Goal: Task Accomplishment & Management: Complete application form

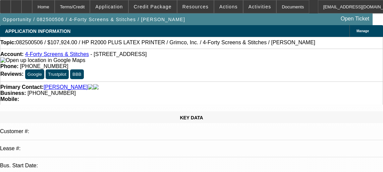
select select "0"
select select "0.1"
select select "4"
select select "0"
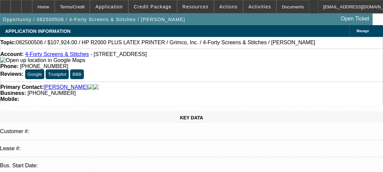
select select "0"
select select "0.1"
select select "4"
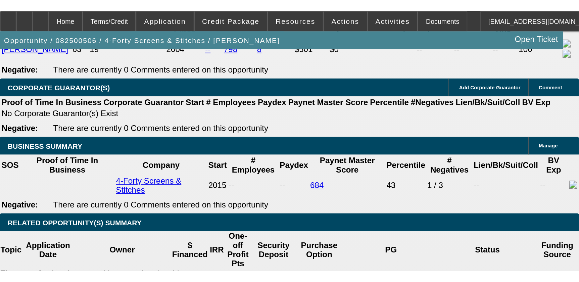
scroll to position [1063, 0]
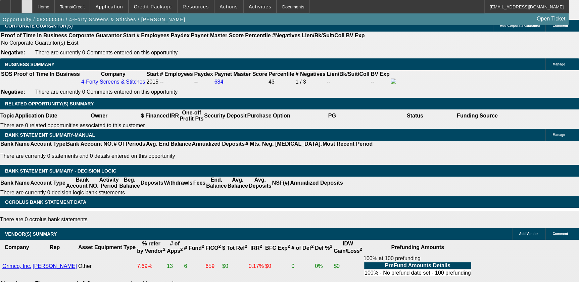
click at [32, 8] on div at bounding box center [26, 6] width 11 height 13
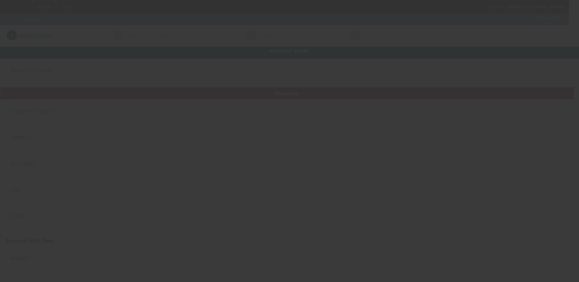
type input "BONDS TOWING & TRANSPORT"
type input "124 Lisa Dr"
type input "29646"
type input "Greenwood"
type input "(678) 334-0330"
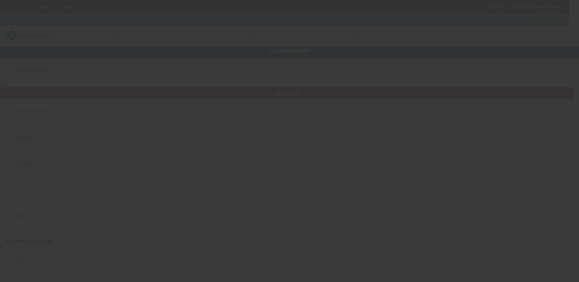
type input "bondsdrejeff@gmail.com"
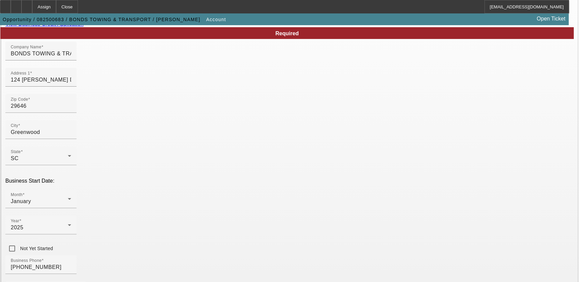
scroll to position [53, 0]
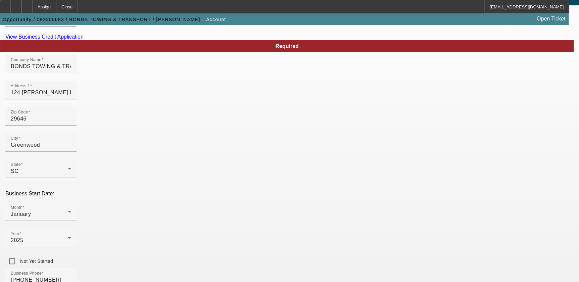
click at [84, 40] on link "View Business Credit Application" at bounding box center [44, 37] width 78 height 6
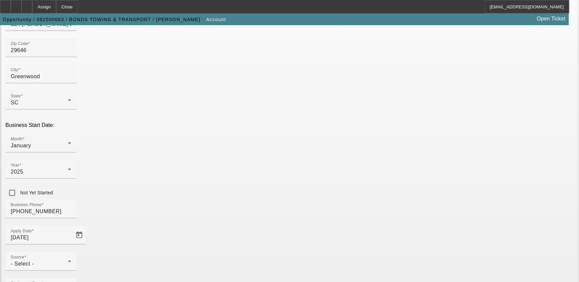
scroll to position [145, 0]
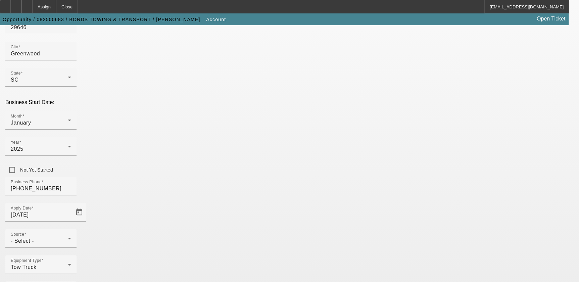
click at [71, 248] on mat-error "Select the opportunity source" at bounding box center [41, 251] width 60 height 7
click at [68, 237] on div "- Select -" at bounding box center [39, 241] width 57 height 8
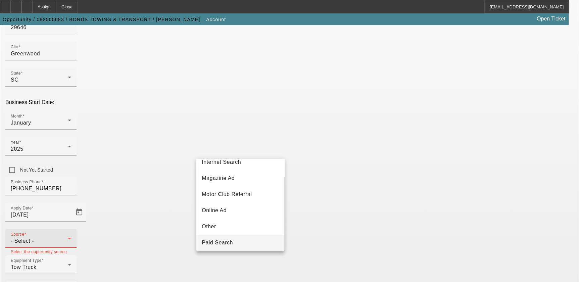
scroll to position [238, 0]
click at [252, 193] on mat-option "Telemarketing" at bounding box center [240, 192] width 88 height 16
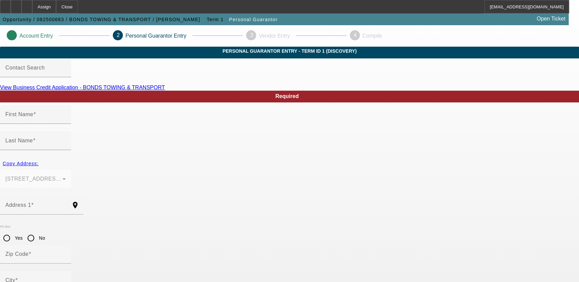
type input "Jeffrey"
type input "Bonds"
type input "124 Lisa Dr"
radio input "true"
type input "29646"
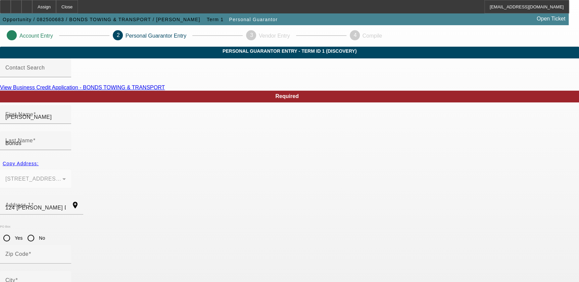
type input "Greenwood"
type input "(678) 334-0330"
type input "100"
type input "250-53-5892"
type input "bondsdrejeff@gmail.com"
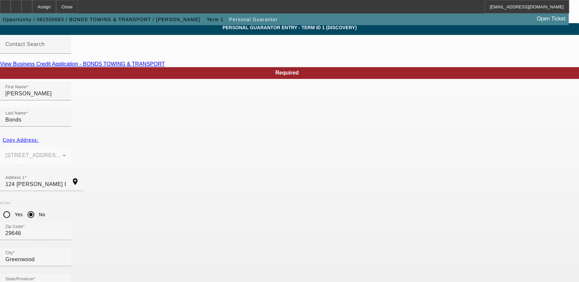
scroll to position [44, 0]
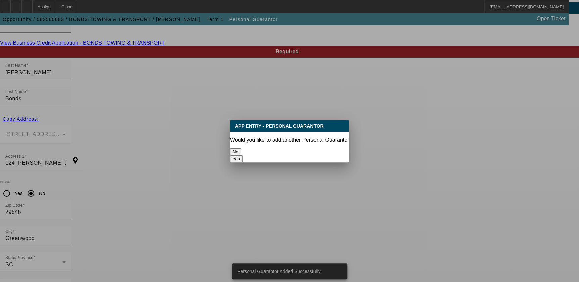
scroll to position [0, 0]
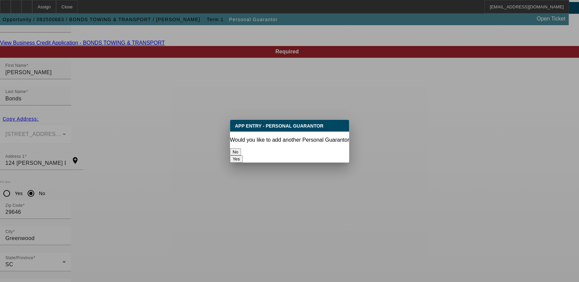
click at [241, 148] on button "No" at bounding box center [235, 151] width 11 height 7
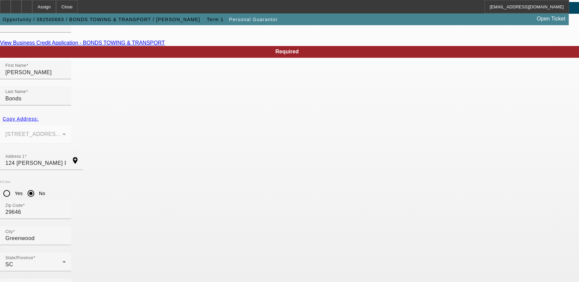
scroll to position [44, 0]
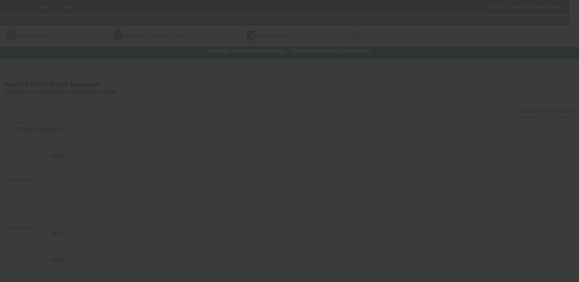
type input "$50,000.00"
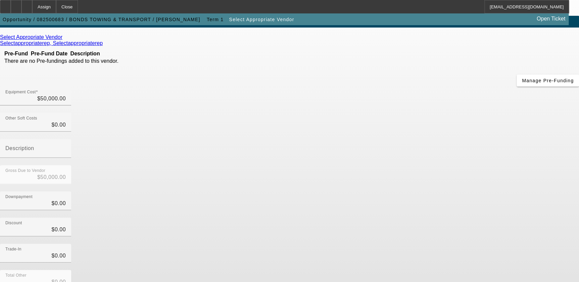
scroll to position [59, 0]
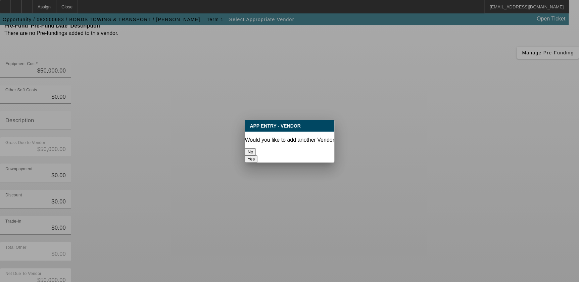
scroll to position [0, 0]
click at [256, 148] on button "No" at bounding box center [250, 151] width 11 height 7
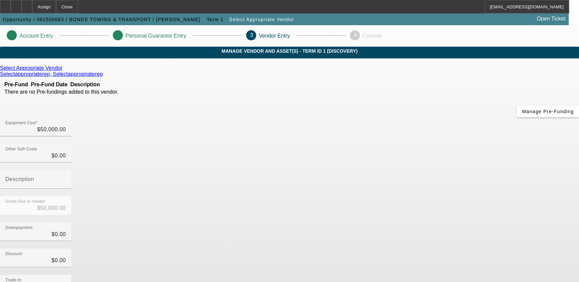
scroll to position [59, 0]
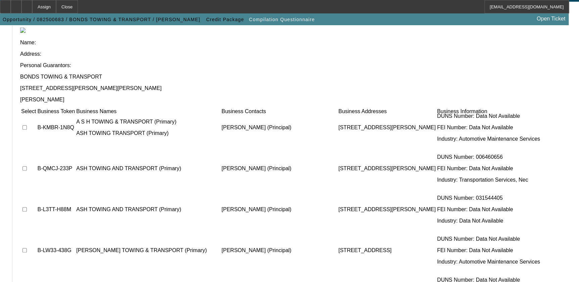
scroll to position [88, 0]
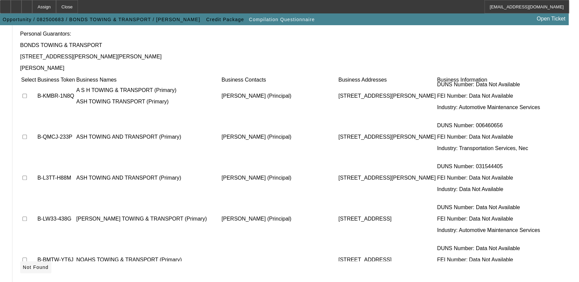
click at [23, 265] on icon at bounding box center [23, 267] width 0 height 5
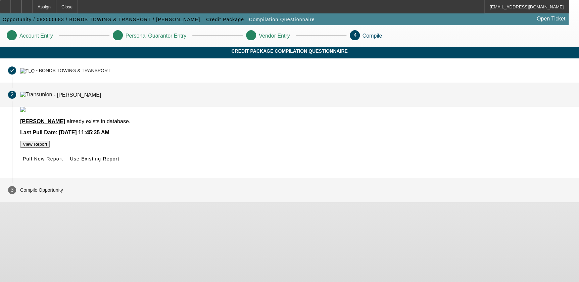
scroll to position [0, 0]
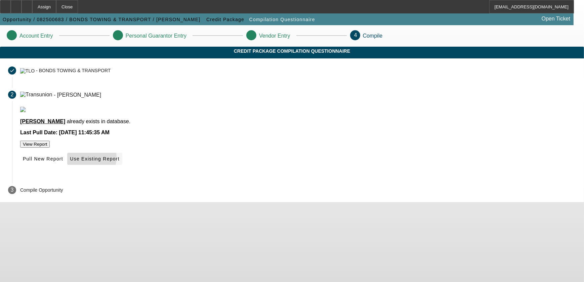
click at [119, 162] on span "Use Existing Report" at bounding box center [94, 158] width 49 height 5
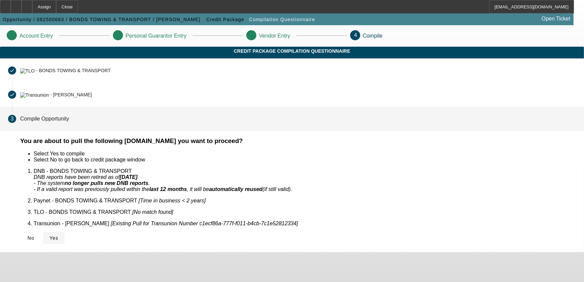
click at [49, 235] on icon at bounding box center [49, 237] width 0 height 5
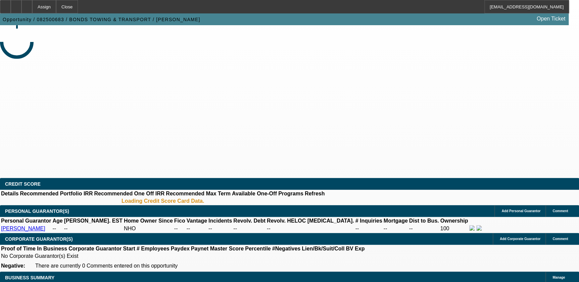
select select "0"
select select "2"
select select "0.1"
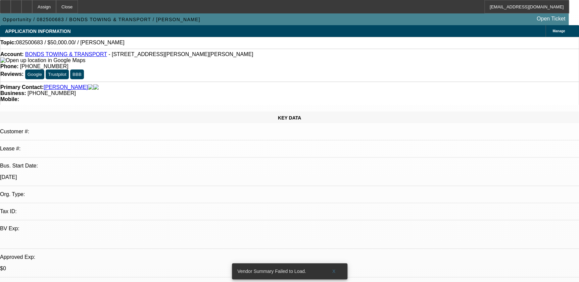
select select "1"
select select "2"
select select "4"
click at [330, 266] on span at bounding box center [333, 271] width 21 height 16
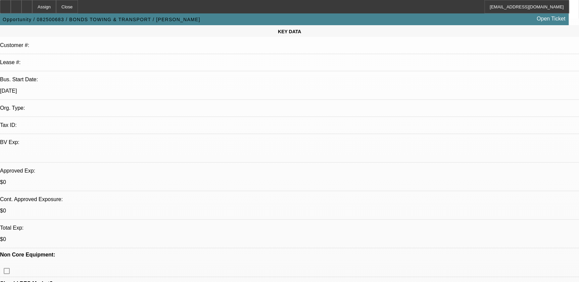
scroll to position [244, 0]
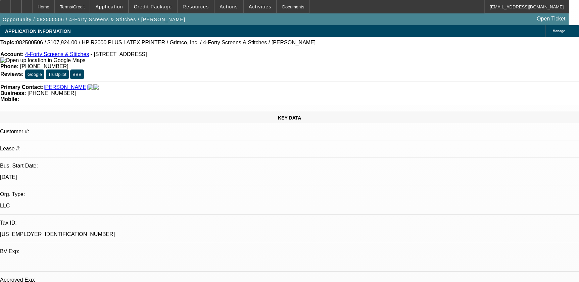
select select "0"
select select "0.1"
select select "0"
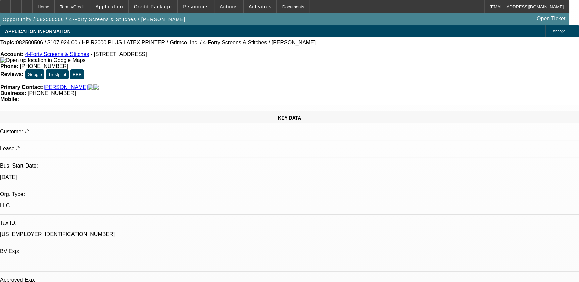
select select "0.1"
select select "1"
select select "4"
select select "1"
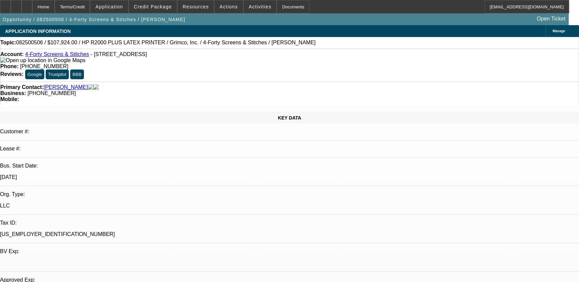
select select "1"
select select "4"
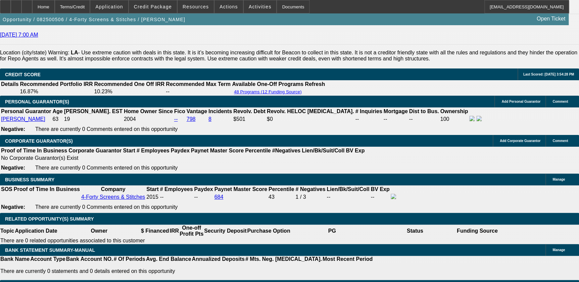
scroll to position [946, 0]
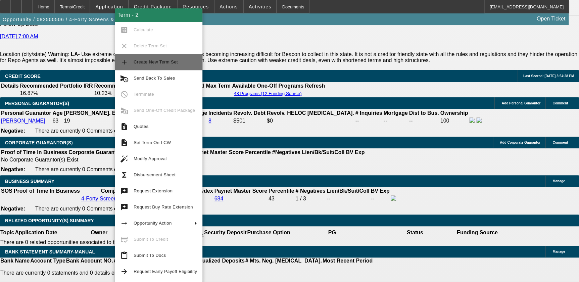
click at [179, 61] on span "Create New Term Set" at bounding box center [165, 62] width 63 height 8
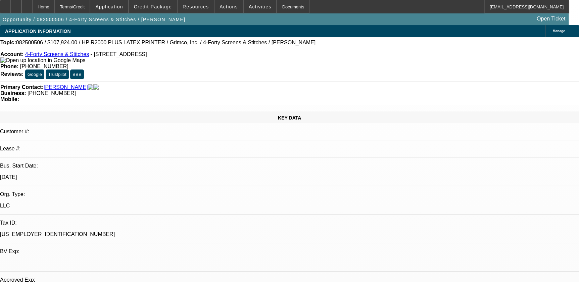
select select "0"
select select "0.1"
select select "0"
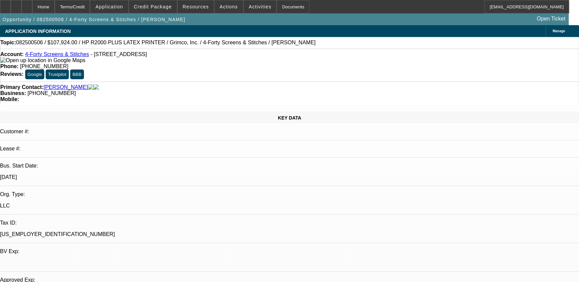
select select "0.1"
select select "0"
select select "0.1"
select select "1"
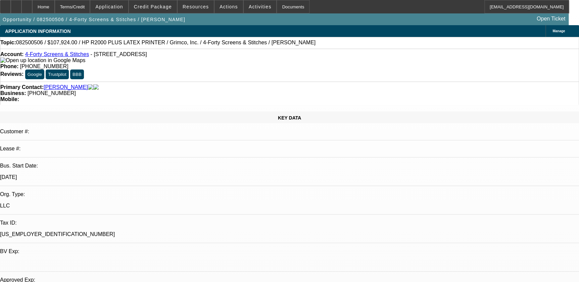
select select "1"
select select "4"
select select "1"
select select "4"
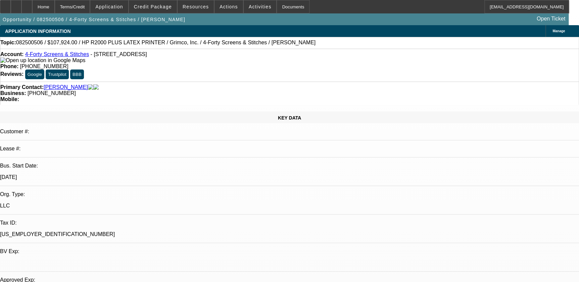
select select "1"
select select "4"
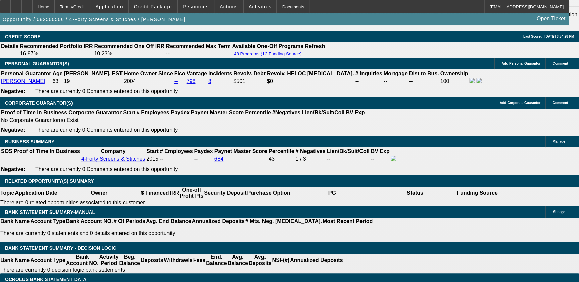
scroll to position [1007, 0]
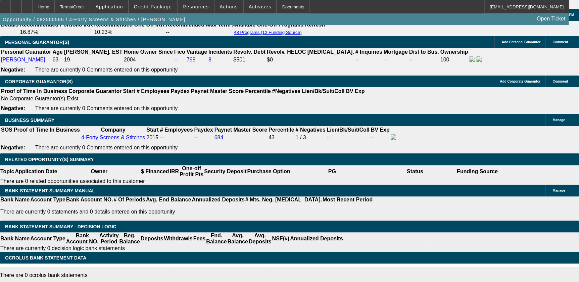
type input "UNKNOWN"
type input "15"
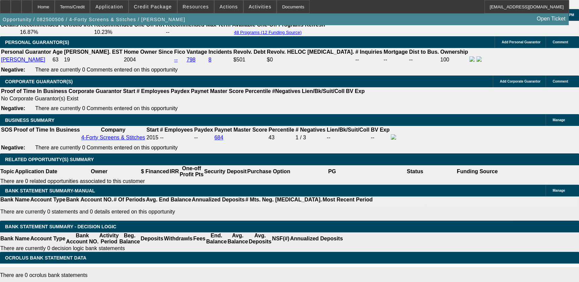
type input "$1,844.83"
type input "15.9"
type input "$2,618.77"
type input "15.9"
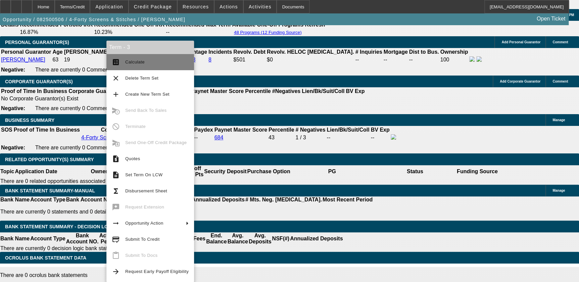
click at [134, 56] on button "calculate Calculate" at bounding box center [150, 62] width 88 height 16
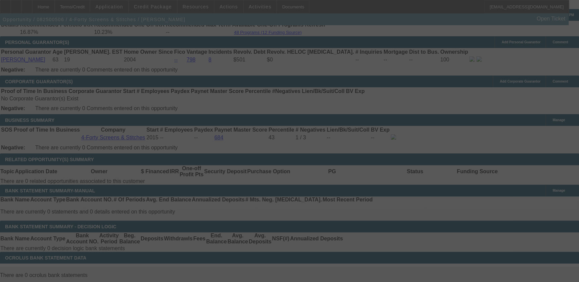
select select "0"
select select "0.1"
select select "4"
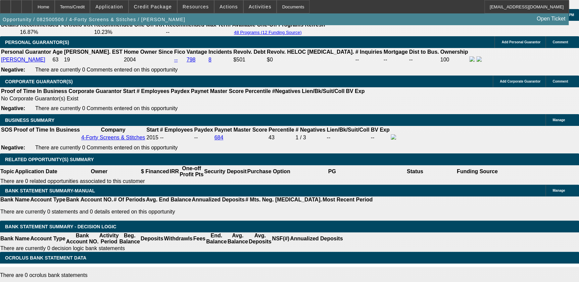
type input "UNKNOWN"
type input "19"
type input "$2,799.61"
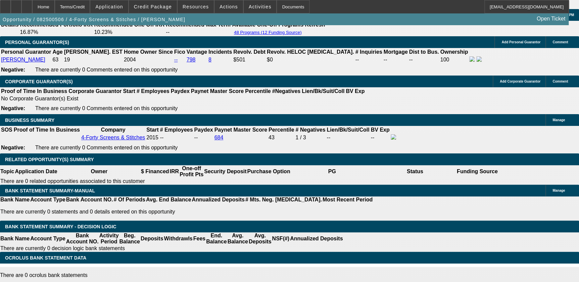
type input "19.9"
type input "$2,853.32"
type input "19.9"
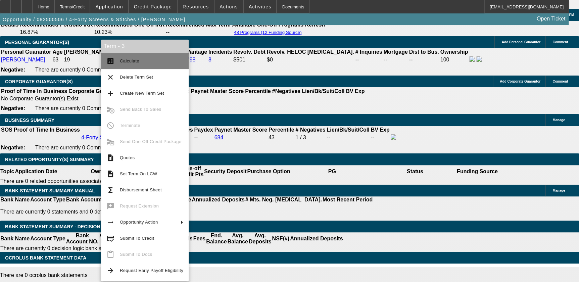
click at [139, 67] on button "calculate Calculate" at bounding box center [145, 61] width 88 height 16
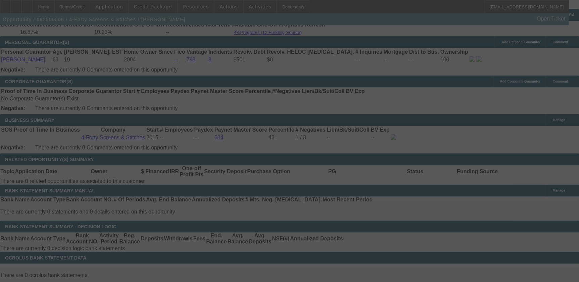
select select "0"
select select "0.1"
select select "4"
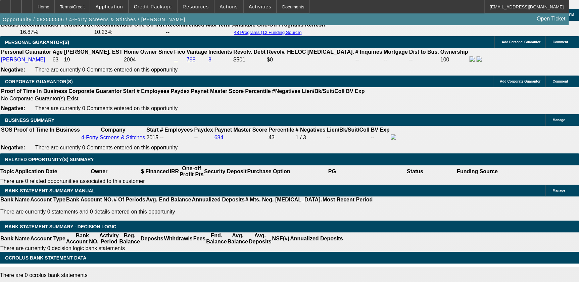
type input "UNKNOWN"
type input "14"
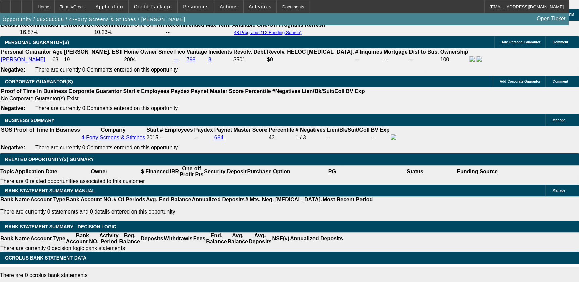
type input "$2,511.20"
type input "14"
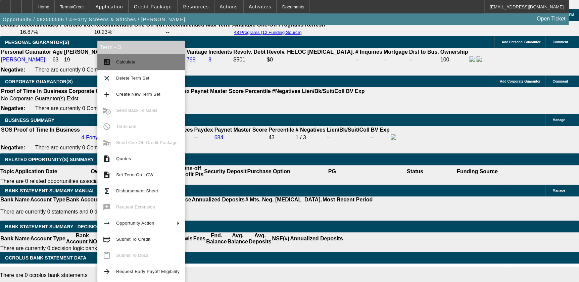
click at [116, 60] on span "Calculate" at bounding box center [125, 61] width 19 height 5
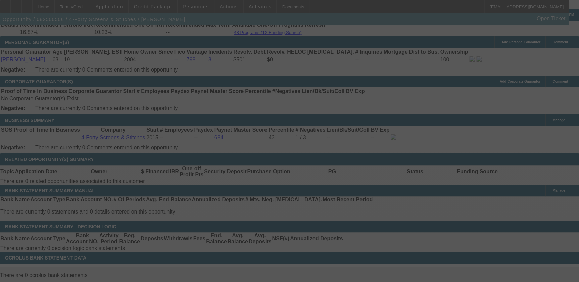
select select "0"
select select "0.1"
select select "4"
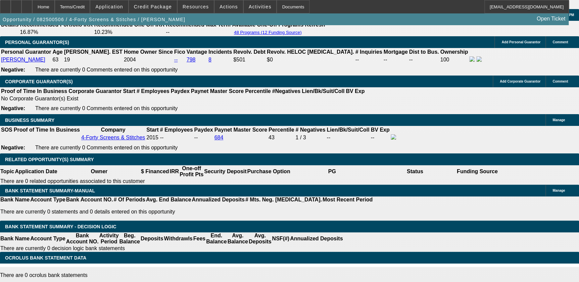
type input "14."
type input "UNKNOWN"
type input "14.9"
type input "$2,561.84"
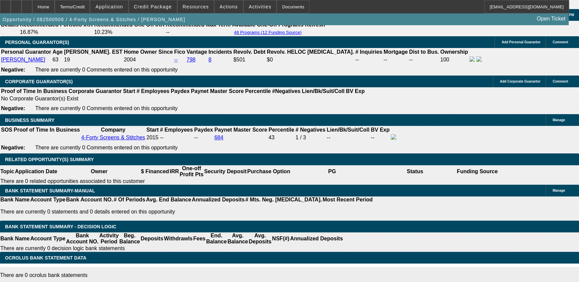
type input "14.9"
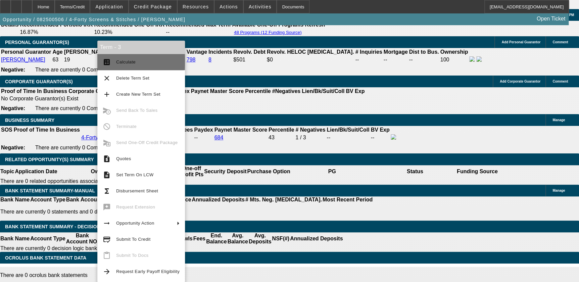
click at [141, 61] on span "Calculate" at bounding box center [147, 62] width 63 height 8
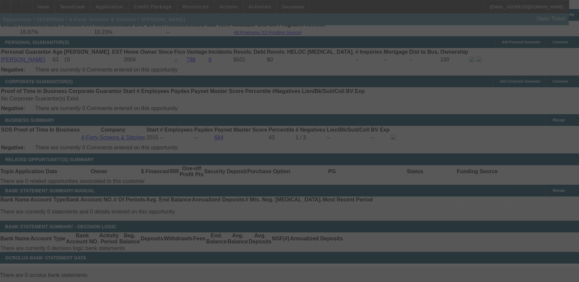
select select "0"
select select "0.1"
select select "4"
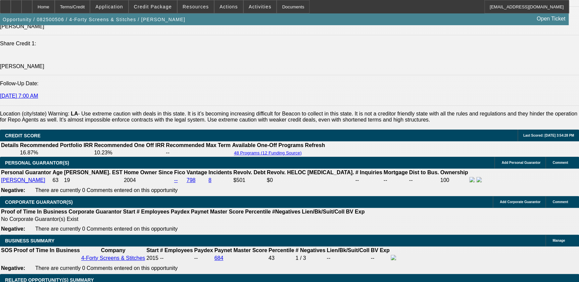
scroll to position [885, 0]
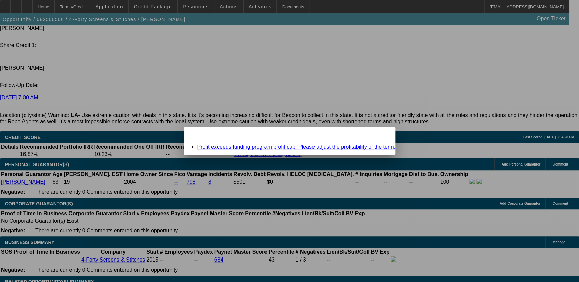
scroll to position [0, 0]
click at [382, 135] on span "Close" at bounding box center [386, 133] width 9 height 4
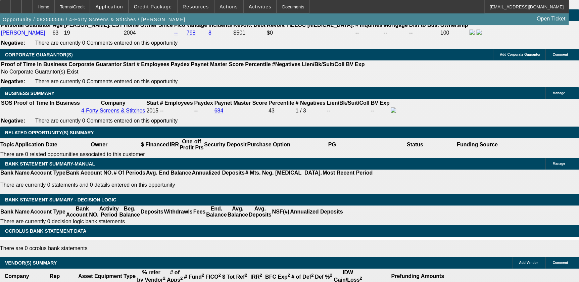
scroll to position [1038, 0]
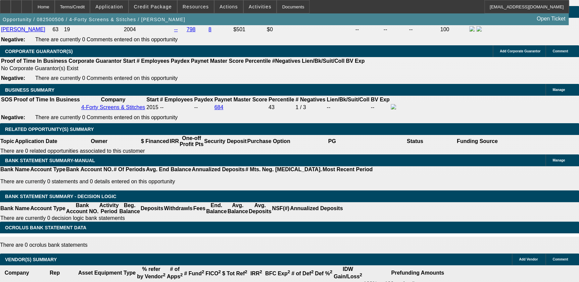
type input "UNKNOWN"
type input "10"
type input "$2,293.07"
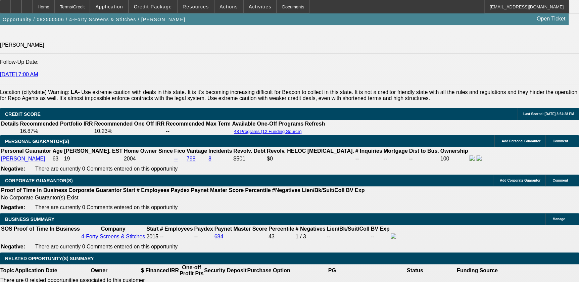
scroll to position [885, 0]
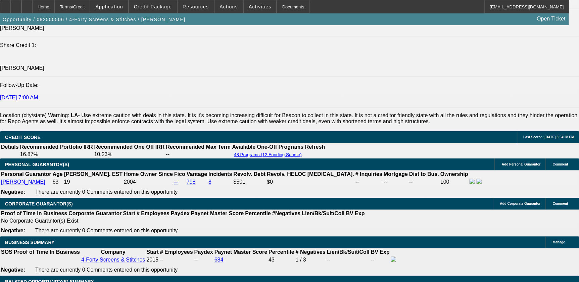
type input "10"
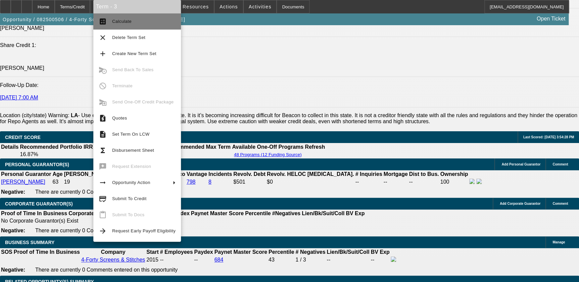
click at [141, 28] on button "calculate Calculate" at bounding box center [137, 21] width 88 height 16
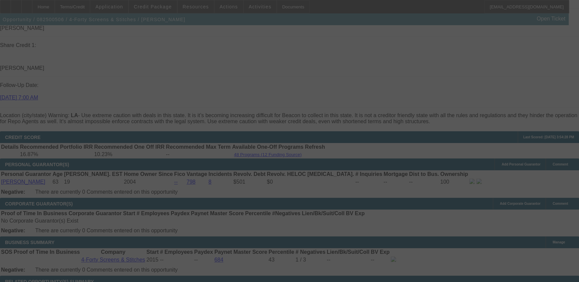
select select "0"
select select "0.1"
select select "4"
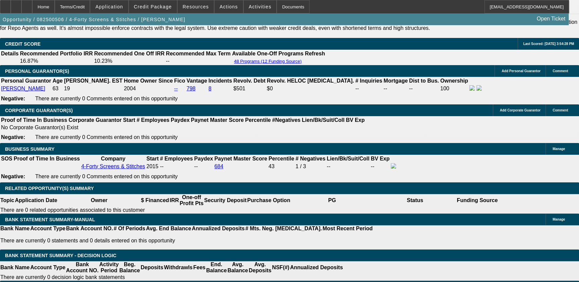
scroll to position [1007, 0]
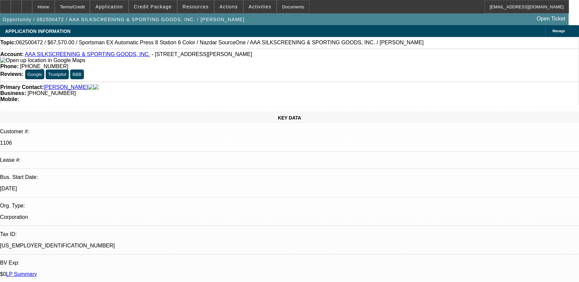
select select "0"
select select "5"
select select "0"
select select "6"
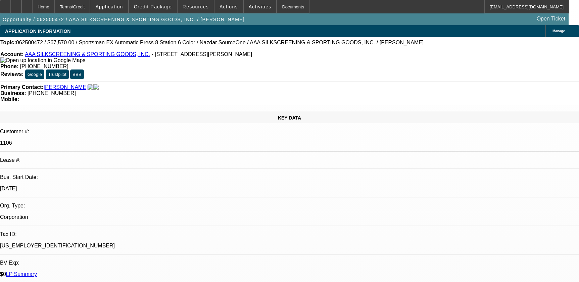
select select "0.1"
select select "2"
select select "0.1"
select select "4"
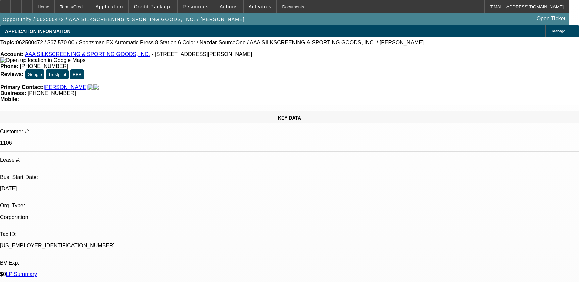
select select "0"
select select "2"
select select "0.1"
select select "4"
select select "0"
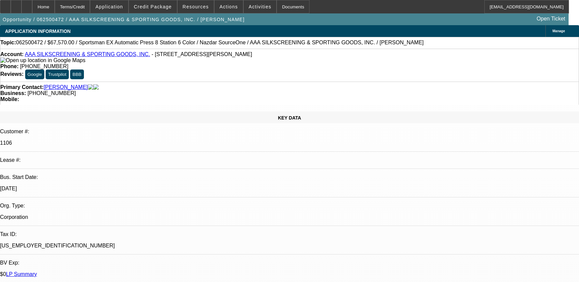
select select "2"
select select "0.1"
select select "4"
click at [32, 3] on div at bounding box center [26, 6] width 11 height 13
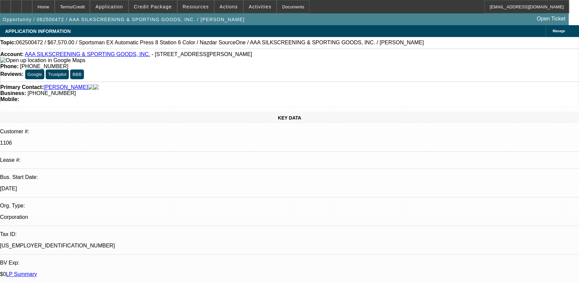
select select "0"
select select "0.1"
select select "2"
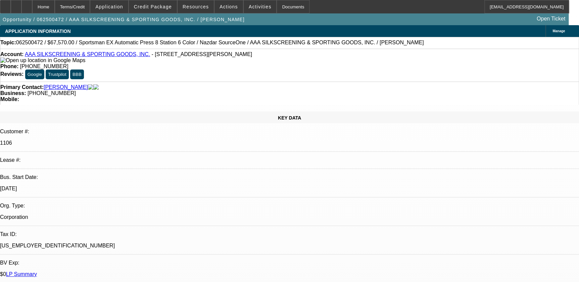
select select "0.1"
select select "0"
select select "0.1"
select select "0"
select select "2"
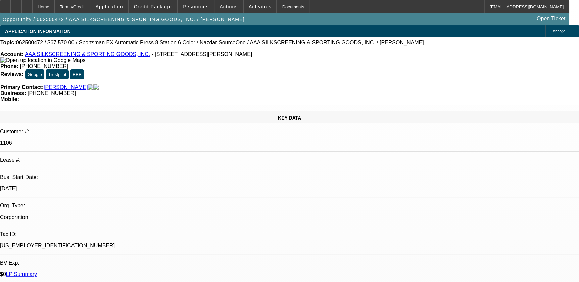
select select "0.1"
select select "1"
select select "5"
select select "6"
select select "1"
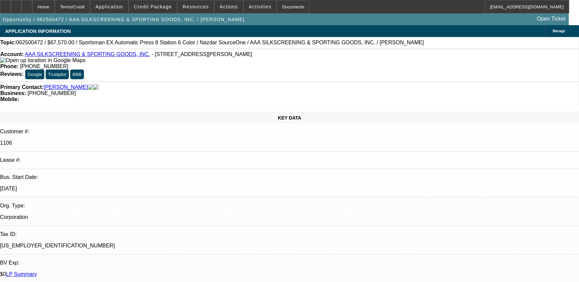
select select "2"
select select "4"
select select "1"
select select "2"
select select "4"
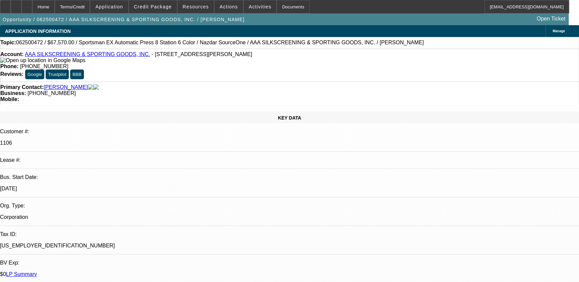
select select "1"
select select "2"
select select "4"
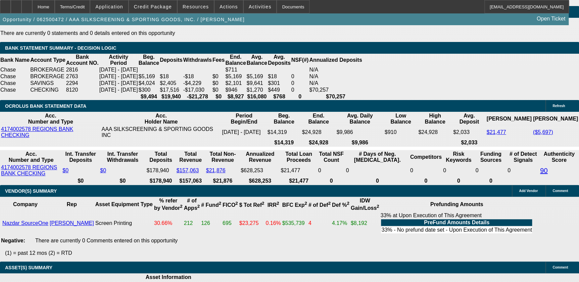
scroll to position [1373, 0]
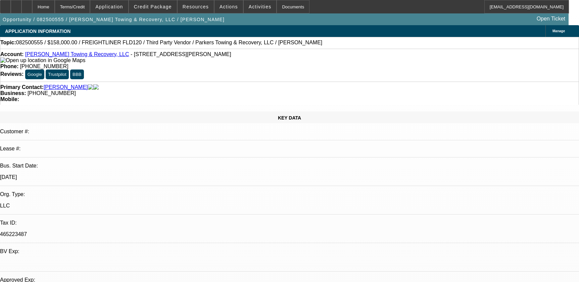
select select "0"
select select "0.1"
select select "4"
select select "0"
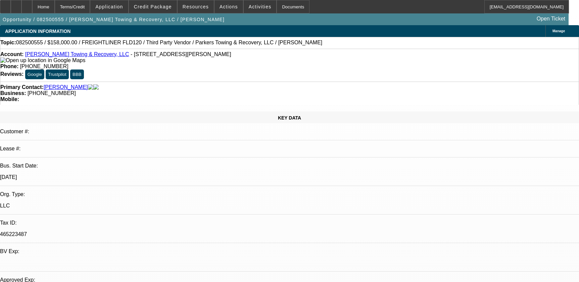
select select "2"
select select "0.1"
select select "4"
select select "0"
select select "2"
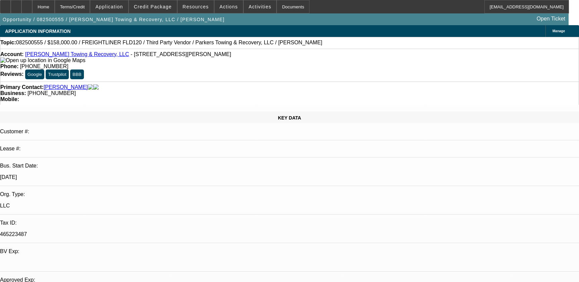
select select "0.1"
select select "4"
click at [185, 84] on div "Primary Contact: [PERSON_NAME]" at bounding box center [289, 87] width 579 height 6
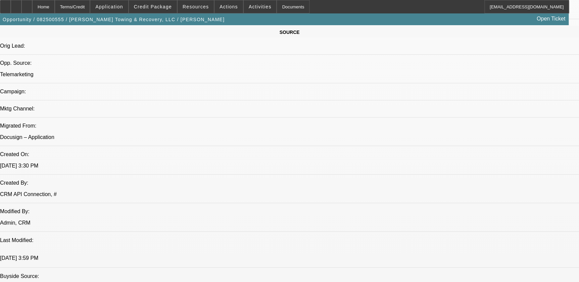
scroll to position [610, 0]
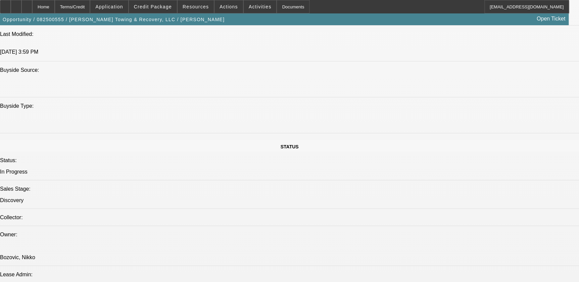
drag, startPoint x: 430, startPoint y: 80, endPoint x: 299, endPoint y: 158, distance: 152.5
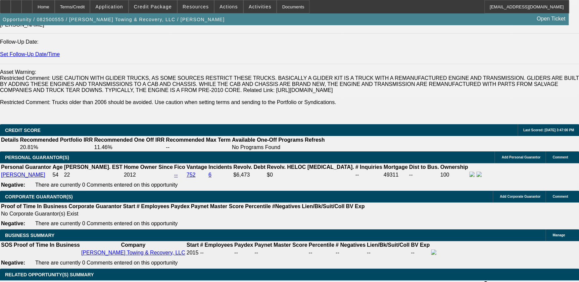
scroll to position [916, 0]
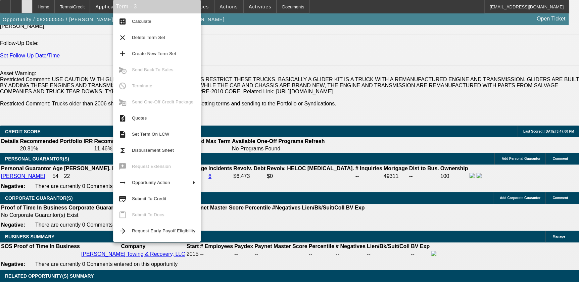
click at [32, 3] on div at bounding box center [26, 6] width 11 height 13
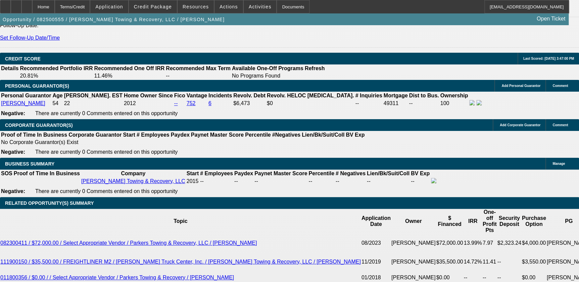
select select "0"
select select "0.1"
select select "0"
select select "0.1"
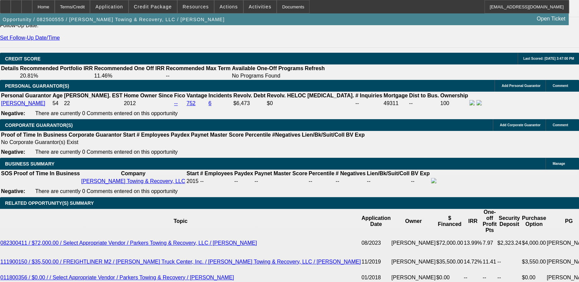
select select "0"
select select "0.1"
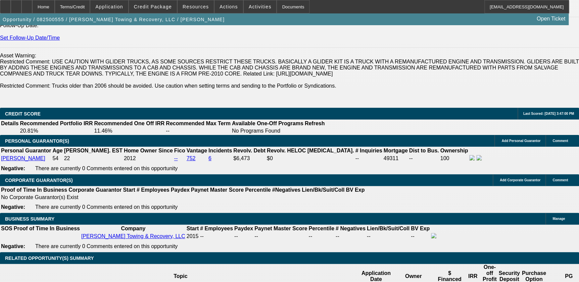
select select "1"
select select "4"
select select "1"
select select "2"
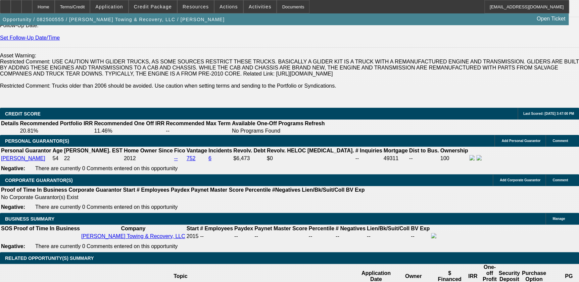
select select "4"
select select "1"
select select "2"
select select "4"
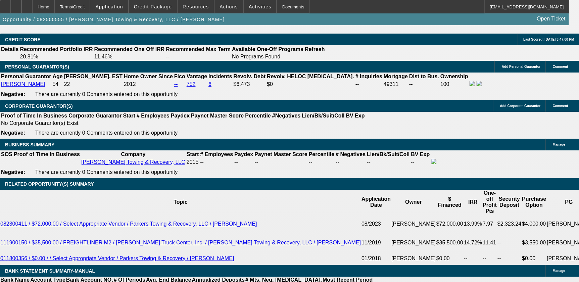
scroll to position [1007, 0]
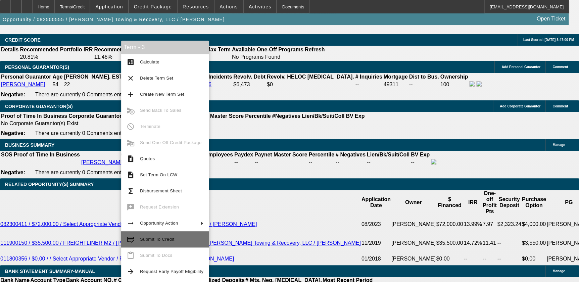
click at [183, 237] on span "Submit To Credit" at bounding box center [171, 239] width 63 height 8
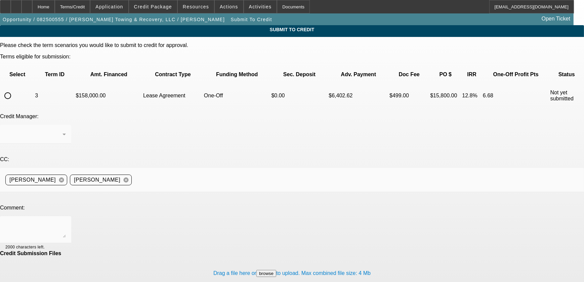
click at [14, 89] on input "radio" at bounding box center [7, 95] width 13 height 13
radio input "true"
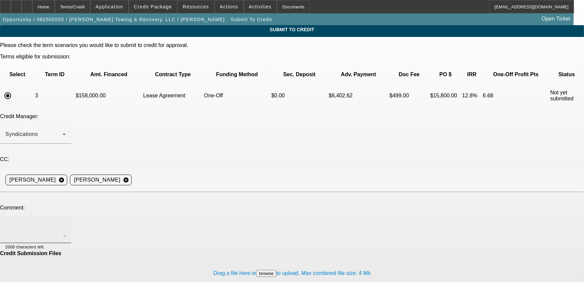
click at [66, 222] on textarea at bounding box center [35, 230] width 60 height 16
click at [66, 222] on textarea "Can we try FinPac for this." at bounding box center [35, 230] width 60 height 16
drag, startPoint x: 187, startPoint y: 161, endPoint x: 157, endPoint y: 168, distance: 30.6
click at [66, 222] on textarea "Goodmorning can we submit to FinPac for this." at bounding box center [35, 230] width 60 height 16
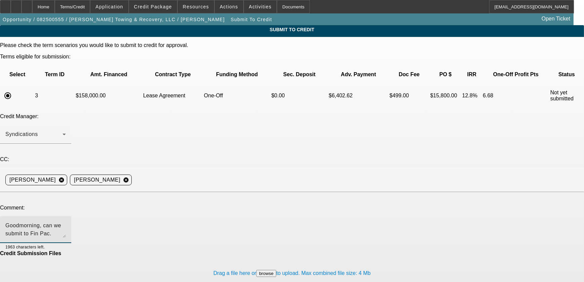
drag, startPoint x: 152, startPoint y: 163, endPoint x: 166, endPoint y: 163, distance: 14.1
click at [66, 222] on textarea "Goodmorning, can we submit to Fin Pac." at bounding box center [35, 230] width 60 height 16
type textarea "Goodmorning, can we submit to FinPac."
click at [66, 222] on textarea "Goodmorning, can we submit to FinPac." at bounding box center [35, 230] width 60 height 16
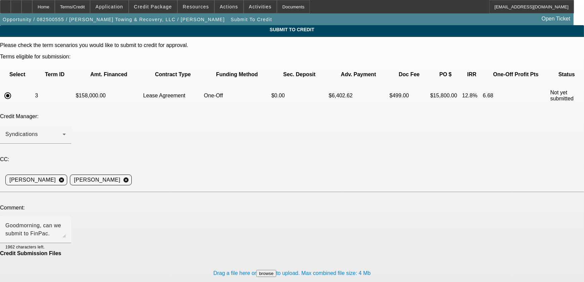
drag, startPoint x: 55, startPoint y: 140, endPoint x: 48, endPoint y: 140, distance: 6.7
click at [54, 156] on div "CC: Nikko Bozovic cancel Philip D'Aquila cancel" at bounding box center [292, 177] width 584 height 43
click at [43, 156] on div "CC: Nikko Bozovic cancel Philip D'Aquila cancel" at bounding box center [292, 177] width 584 height 43
click at [259, 116] on div "Credit Manager: Syndications" at bounding box center [292, 132] width 584 height 38
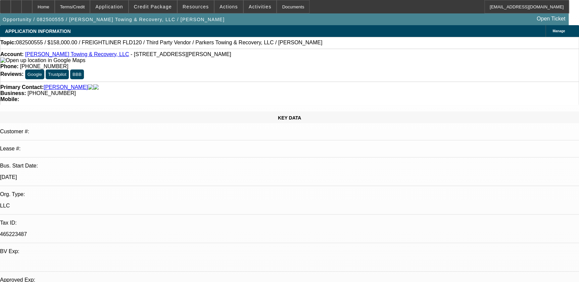
select select "0"
select select "0.1"
select select "4"
select select "0"
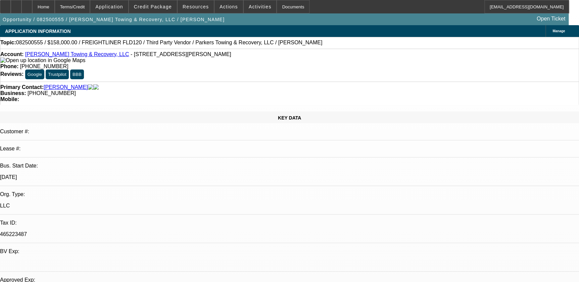
select select "2"
select select "0.1"
select select "4"
select select "0"
select select "2"
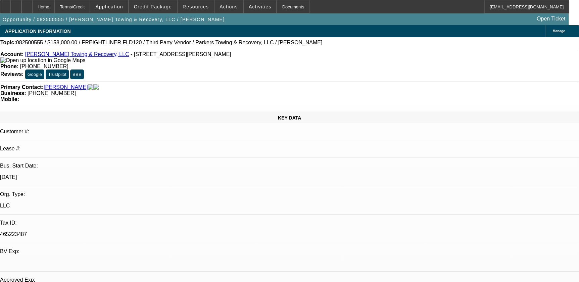
select select "0.1"
select select "4"
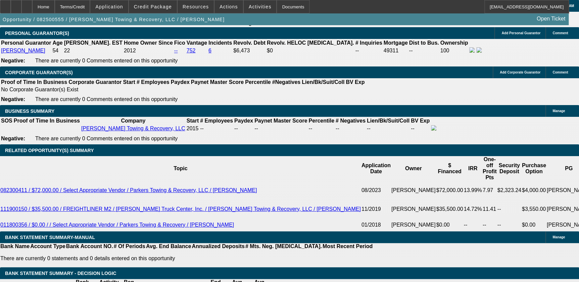
scroll to position [1097, 0]
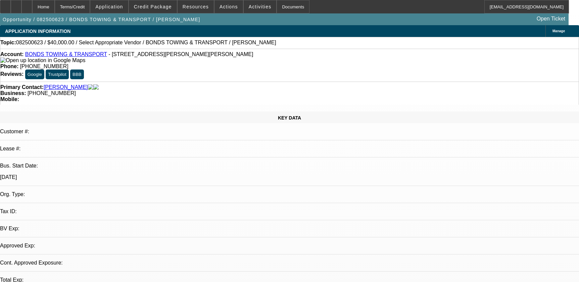
select select "0"
select select "2"
select select "0.1"
select select "1"
select select "2"
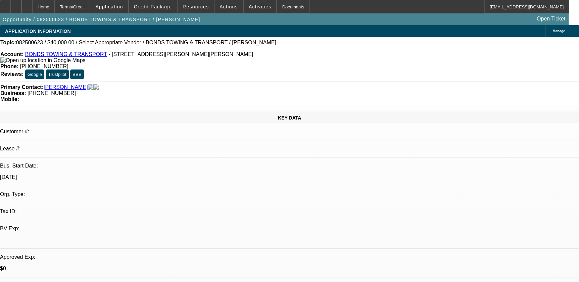
select select "4"
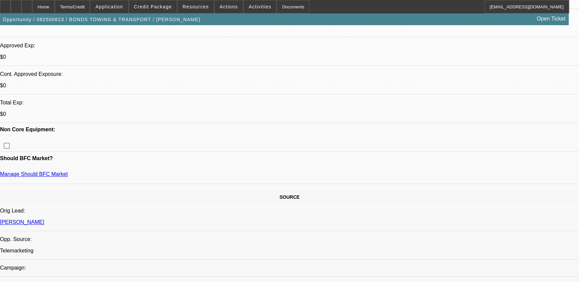
scroll to position [30, 0]
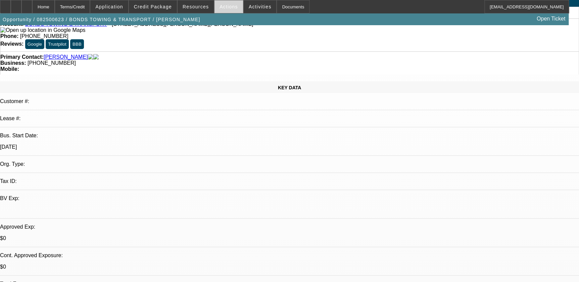
click at [229, 6] on span "Actions" at bounding box center [229, 6] width 18 height 5
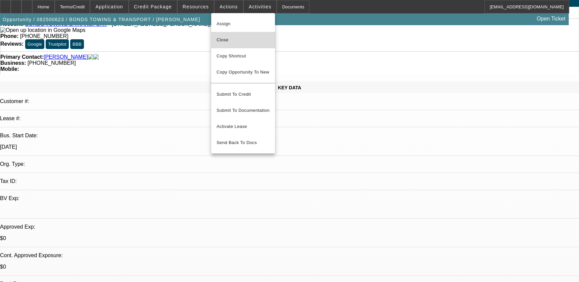
click at [236, 42] on span "Close" at bounding box center [243, 40] width 53 height 8
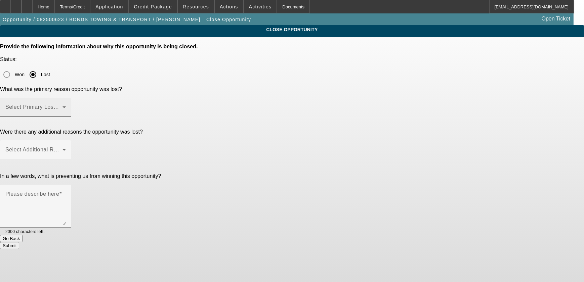
click at [62, 106] on span at bounding box center [33, 110] width 57 height 8
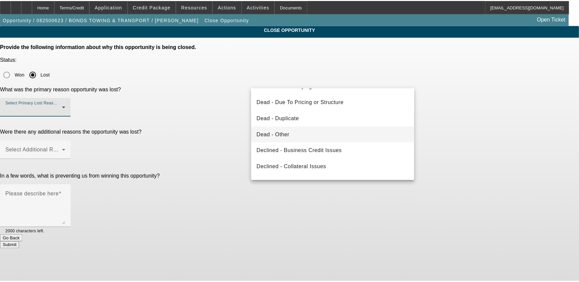
scroll to position [90, 0]
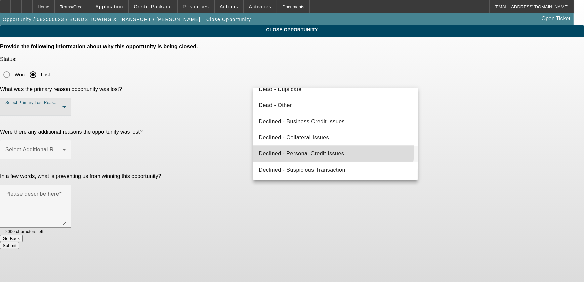
click at [327, 149] on mat-option "Declined - Personal Credit Issues" at bounding box center [335, 154] width 164 height 16
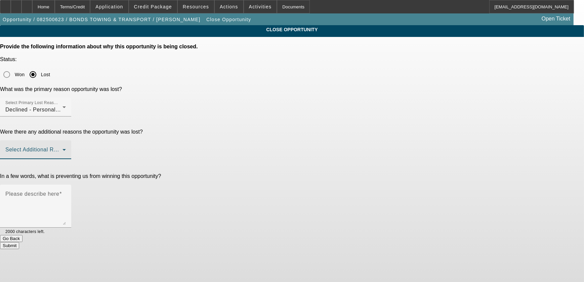
click at [62, 148] on span at bounding box center [33, 152] width 57 height 8
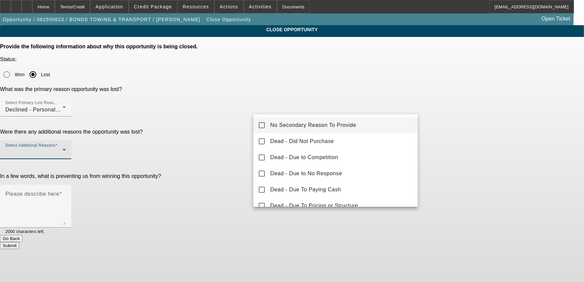
click at [296, 125] on span "No Secondary Reason To Provide" at bounding box center [313, 125] width 86 height 8
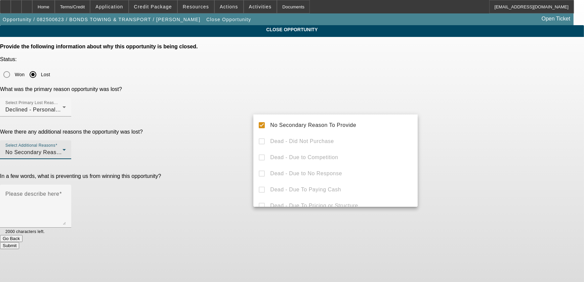
click at [464, 115] on div at bounding box center [292, 141] width 584 height 282
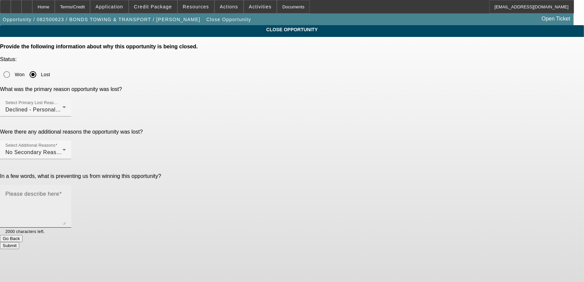
click at [66, 193] on textarea "Please describe here" at bounding box center [35, 209] width 60 height 32
type textarea "."
type textarea "No DP, poor credit,"
click at [19, 242] on button "Submit" at bounding box center [9, 245] width 19 height 7
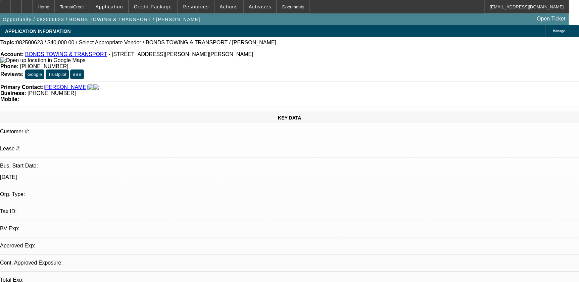
select select "0"
select select "2"
select select "0.1"
select select "1"
select select "2"
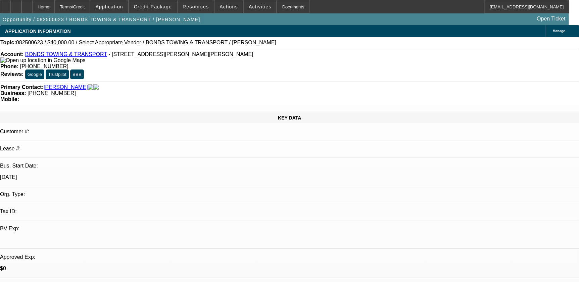
select select "4"
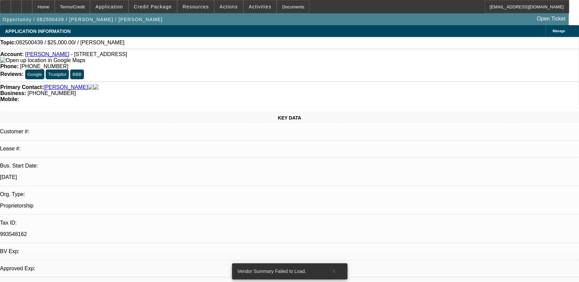
select select "0"
select select "2"
select select "0.1"
select select "1"
select select "2"
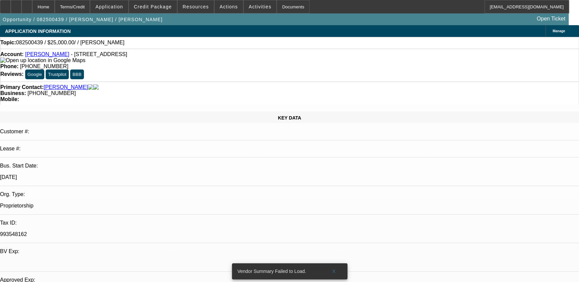
select select "4"
click at [335, 266] on button "X" at bounding box center [333, 271] width 21 height 12
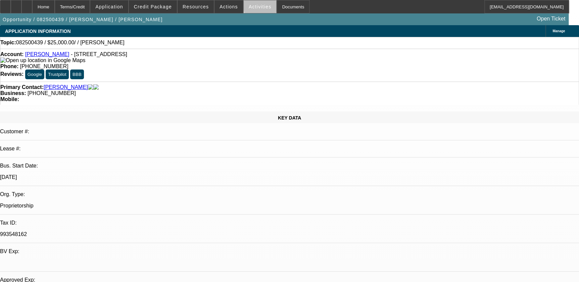
click at [259, 6] on span at bounding box center [260, 7] width 33 height 16
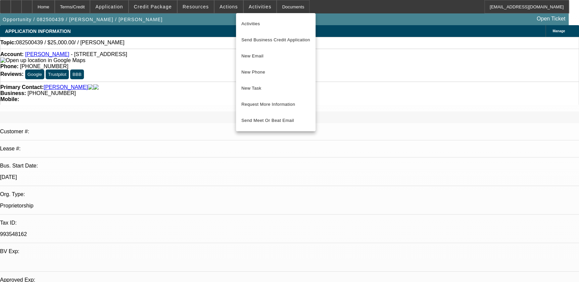
click at [225, 10] on div at bounding box center [289, 141] width 579 height 282
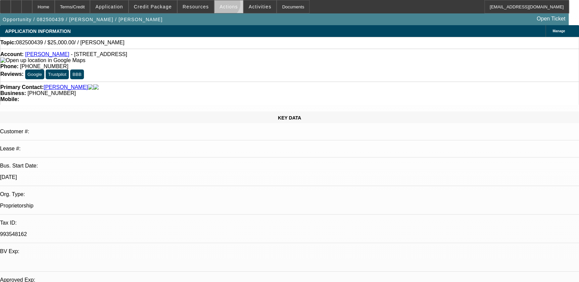
click at [223, 5] on span "Actions" at bounding box center [229, 6] width 18 height 5
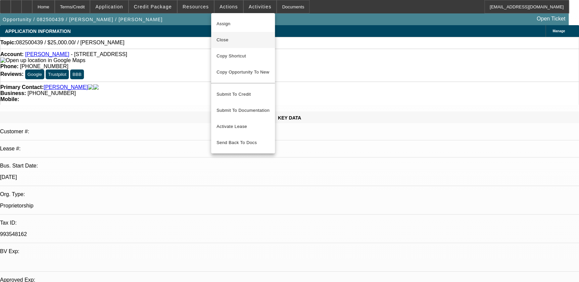
click at [237, 40] on span "Close" at bounding box center [243, 40] width 53 height 8
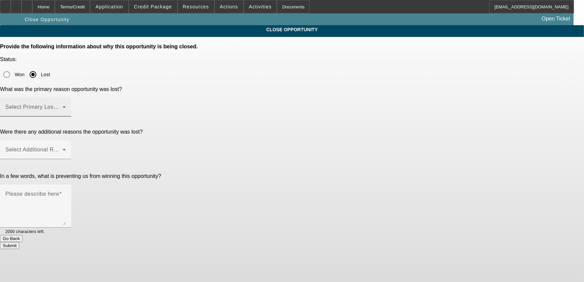
click at [62, 106] on span at bounding box center [33, 110] width 57 height 8
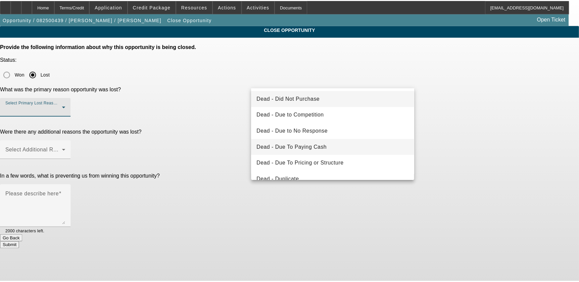
scroll to position [90, 0]
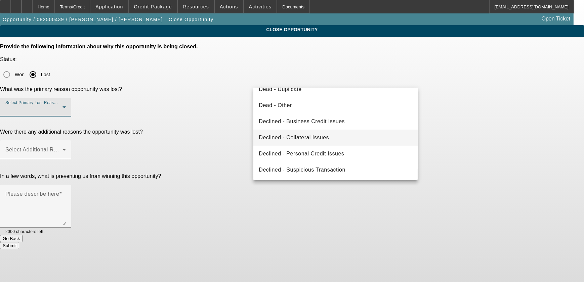
drag, startPoint x: 317, startPoint y: 154, endPoint x: 314, endPoint y: 130, distance: 24.7
click at [317, 154] on span "Declined - Personal Credit Issues" at bounding box center [301, 154] width 85 height 8
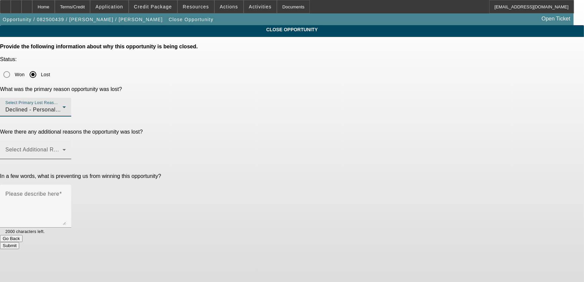
click at [62, 148] on span at bounding box center [33, 152] width 57 height 8
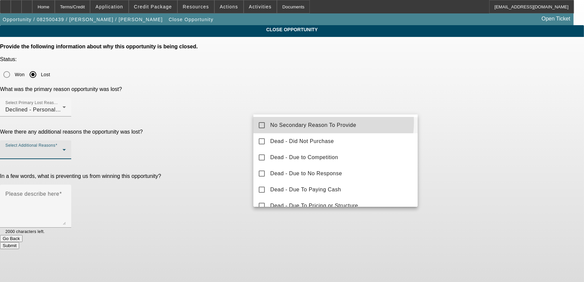
drag, startPoint x: 312, startPoint y: 122, endPoint x: 442, endPoint y: 104, distance: 131.1
click at [313, 122] on span "No Secondary Reason To Provide" at bounding box center [313, 125] width 86 height 8
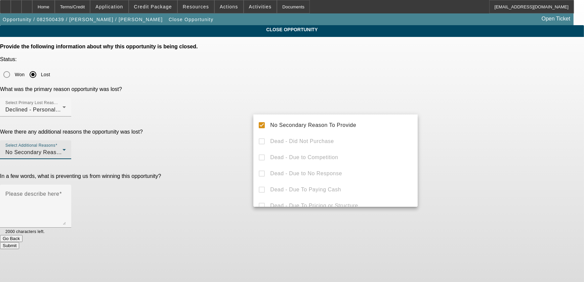
click at [457, 102] on div at bounding box center [292, 141] width 584 height 282
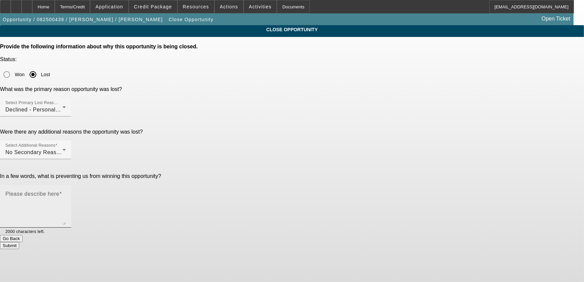
click at [66, 193] on textarea "Please describe here" at bounding box center [35, 209] width 60 height 32
type textarea "Has to pay off her collections first"
click at [19, 242] on button "Submit" at bounding box center [9, 245] width 19 height 7
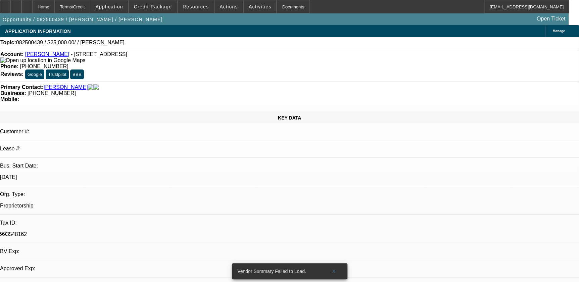
select select "0"
select select "2"
select select "0.1"
select select "1"
select select "2"
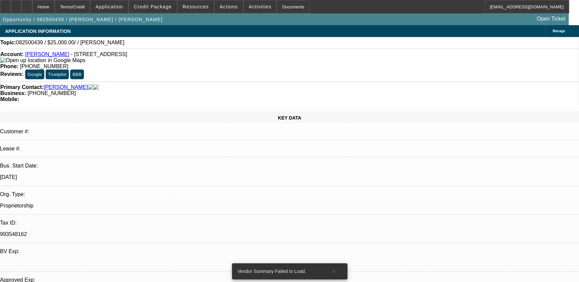
select select "4"
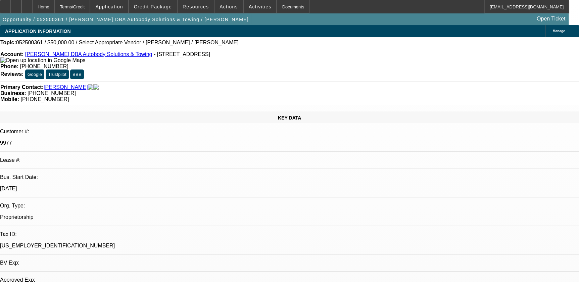
select select "0"
select select "2"
select select "0.1"
select select "1"
select select "2"
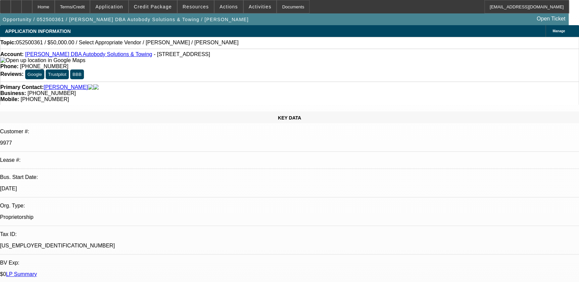
select select "4"
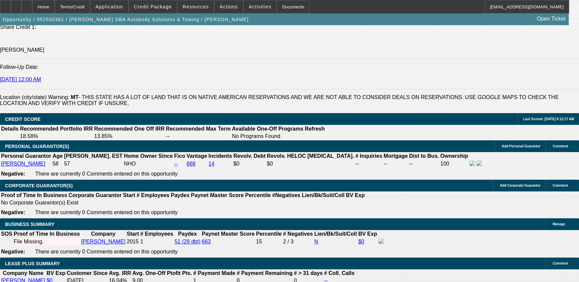
scroll to position [763, 0]
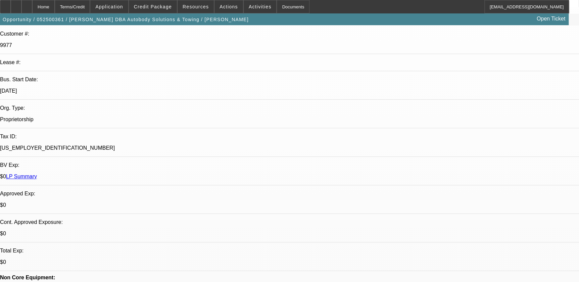
scroll to position [0, 0]
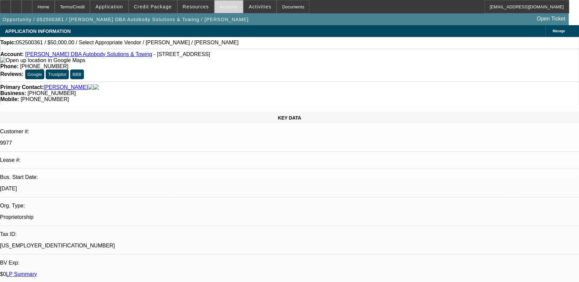
click at [229, 8] on span "Actions" at bounding box center [229, 6] width 18 height 5
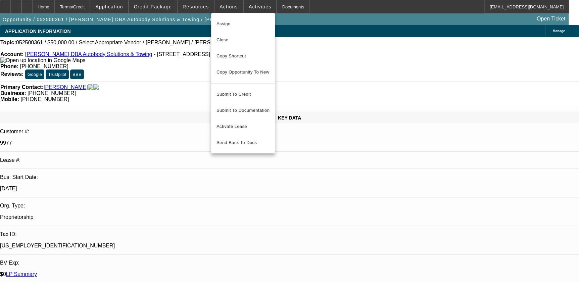
click at [258, 5] on div at bounding box center [289, 141] width 579 height 282
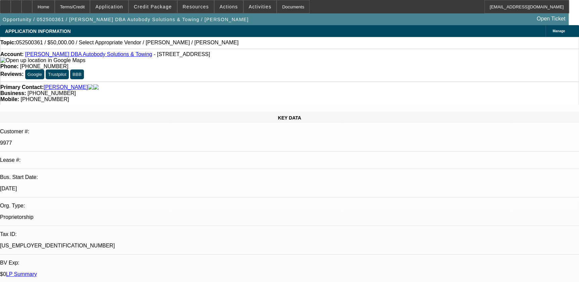
click at [258, 5] on span "Activities" at bounding box center [260, 6] width 23 height 5
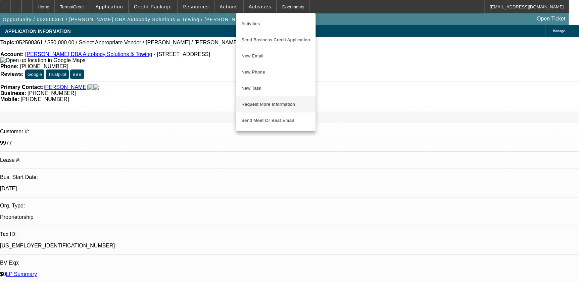
click at [266, 102] on span "Request More Information" at bounding box center [275, 104] width 69 height 8
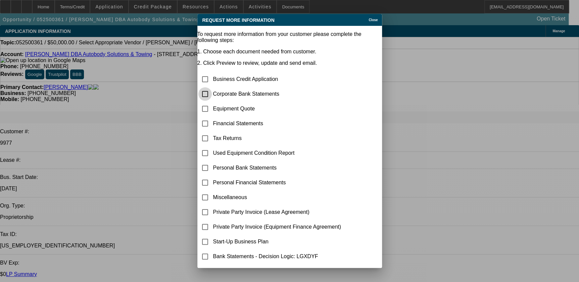
click at [212, 87] on input "checkbox" at bounding box center [204, 93] width 13 height 13
checkbox input "true"
click at [212, 102] on input "checkbox" at bounding box center [204, 108] width 13 height 13
checkbox input "true"
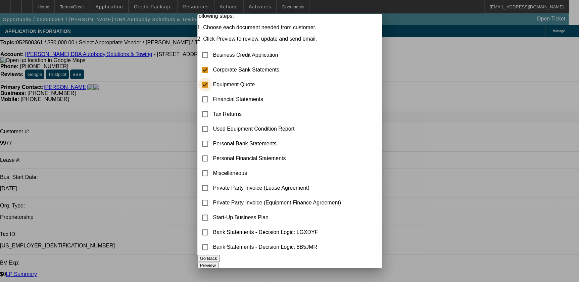
scroll to position [39, 0]
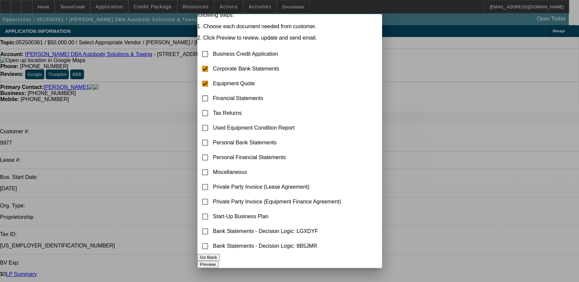
click at [219, 261] on button "Preview" at bounding box center [207, 264] width 21 height 7
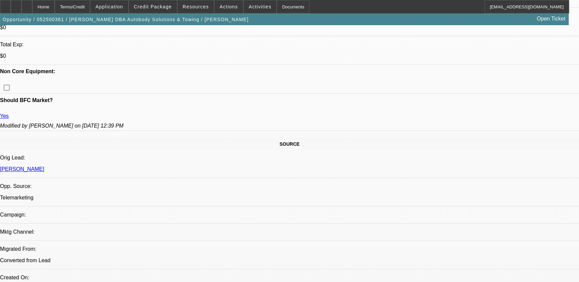
scroll to position [305, 0]
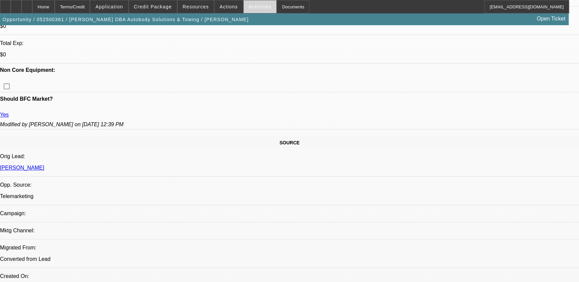
click at [249, 8] on span "Activities" at bounding box center [260, 6] width 23 height 5
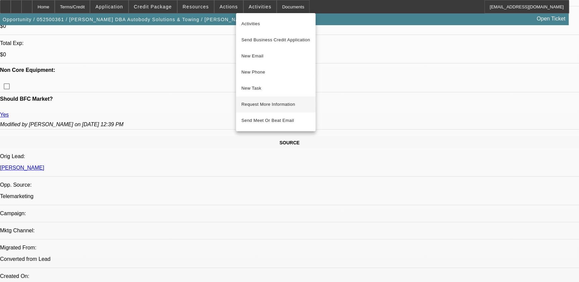
click at [272, 105] on span "Request More Information" at bounding box center [275, 104] width 69 height 8
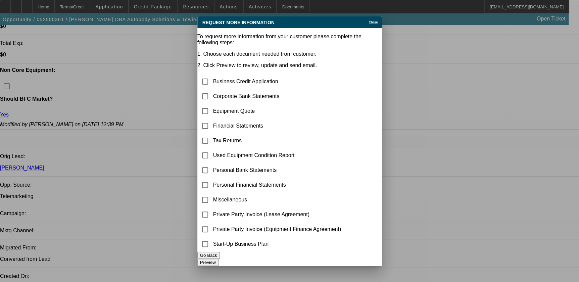
scroll to position [0, 0]
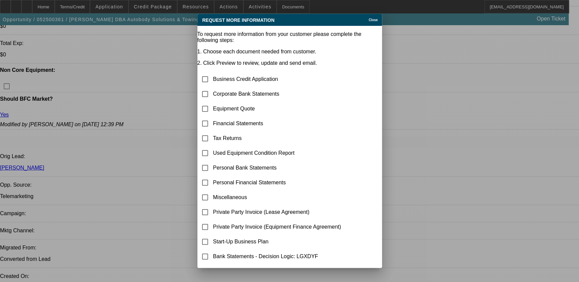
click at [369, 21] on span "Close" at bounding box center [373, 20] width 9 height 4
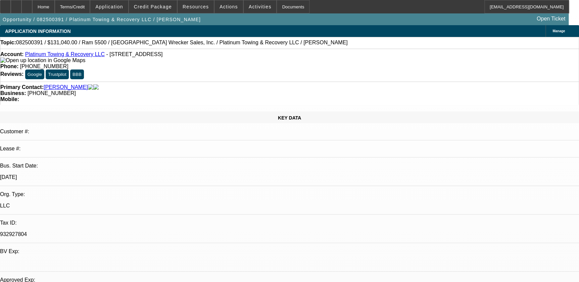
select select "0.1"
select select "0"
select select "0.1"
select select "0"
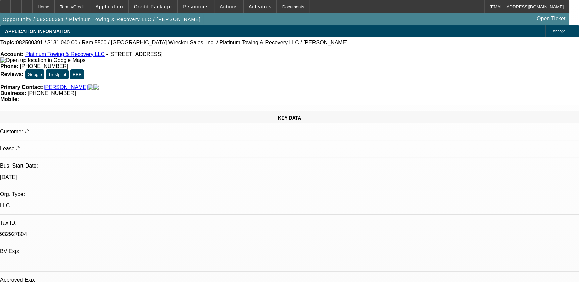
select select "0"
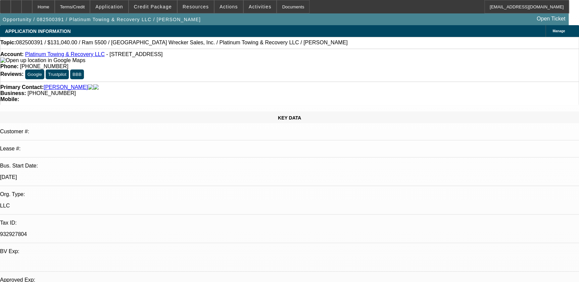
select select "0"
select select "1"
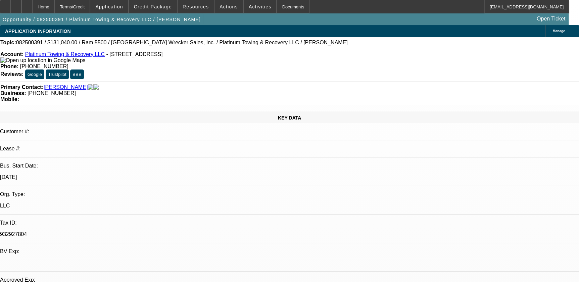
select select "1"
select select "2"
select select "6"
select select "2"
select select "6"
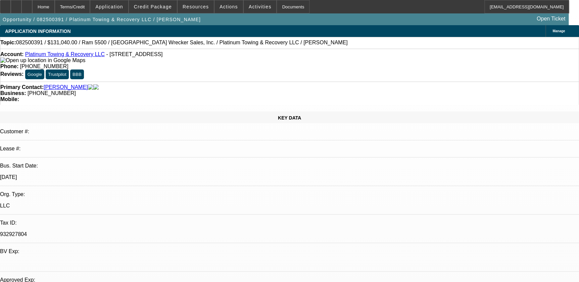
select select "2"
select select "6"
select select "2"
select select "6"
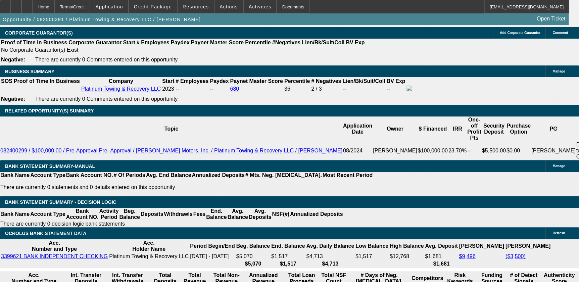
scroll to position [1007, 0]
